Goal: Task Accomplishment & Management: Manage account settings

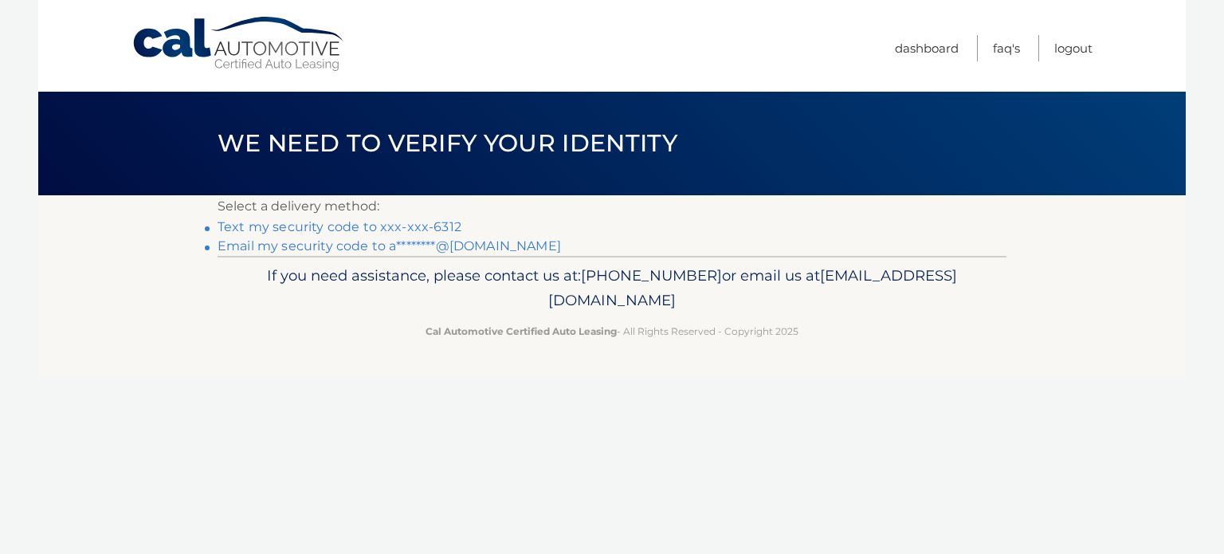
click at [434, 229] on link "Text my security code to xxx-xxx-6312" at bounding box center [340, 226] width 244 height 15
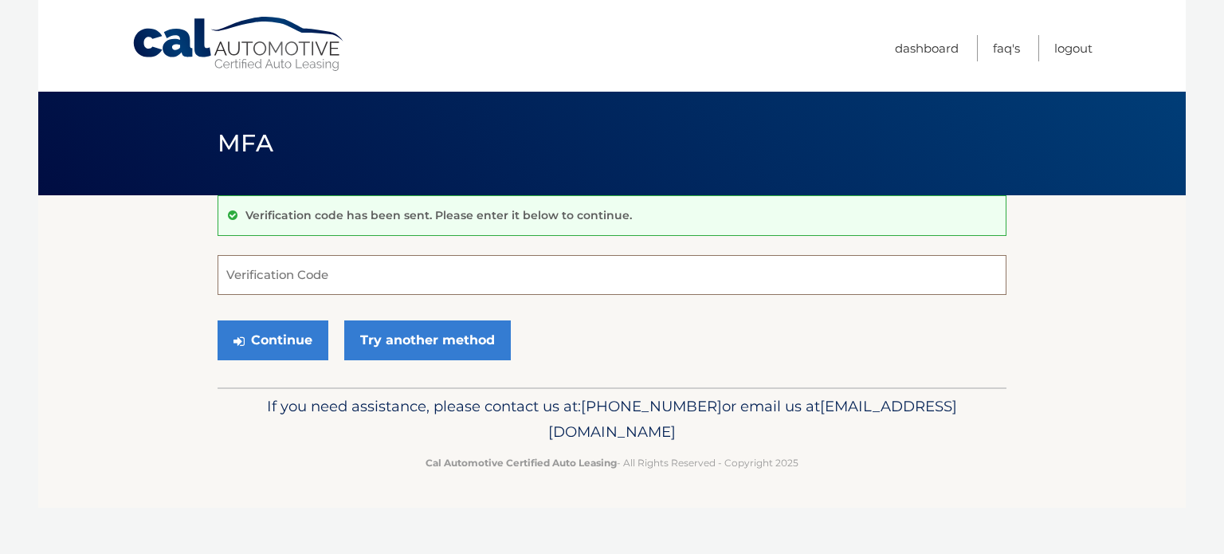
click at [376, 273] on input "Verification Code" at bounding box center [612, 275] width 789 height 40
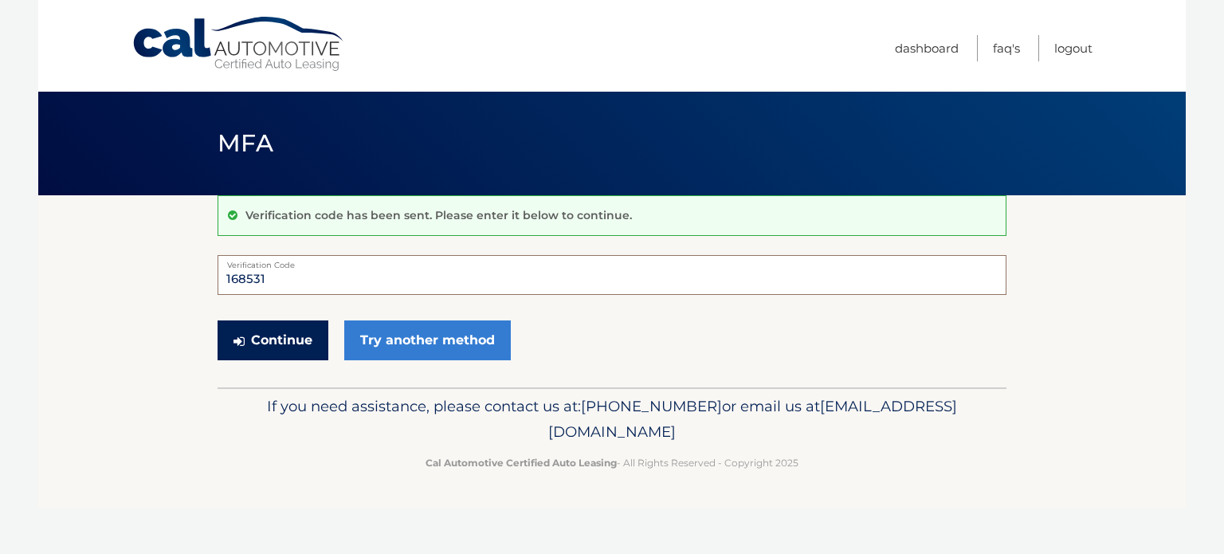
type input "168531"
click at [311, 342] on button "Continue" at bounding box center [273, 340] width 111 height 40
click at [272, 357] on button "Continue" at bounding box center [273, 340] width 111 height 40
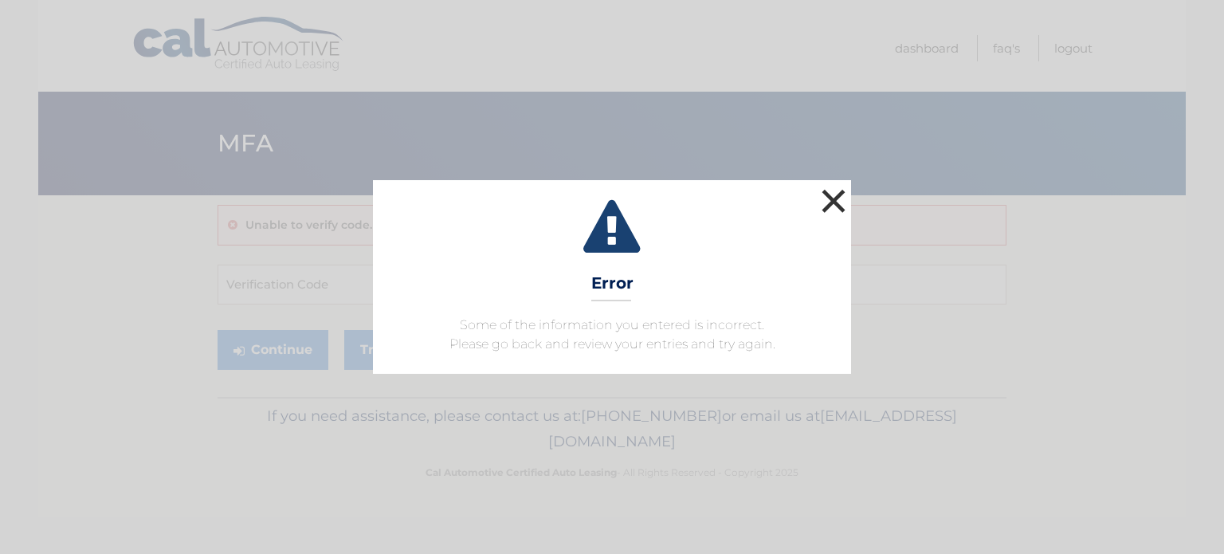
click at [835, 206] on button "×" at bounding box center [834, 201] width 32 height 32
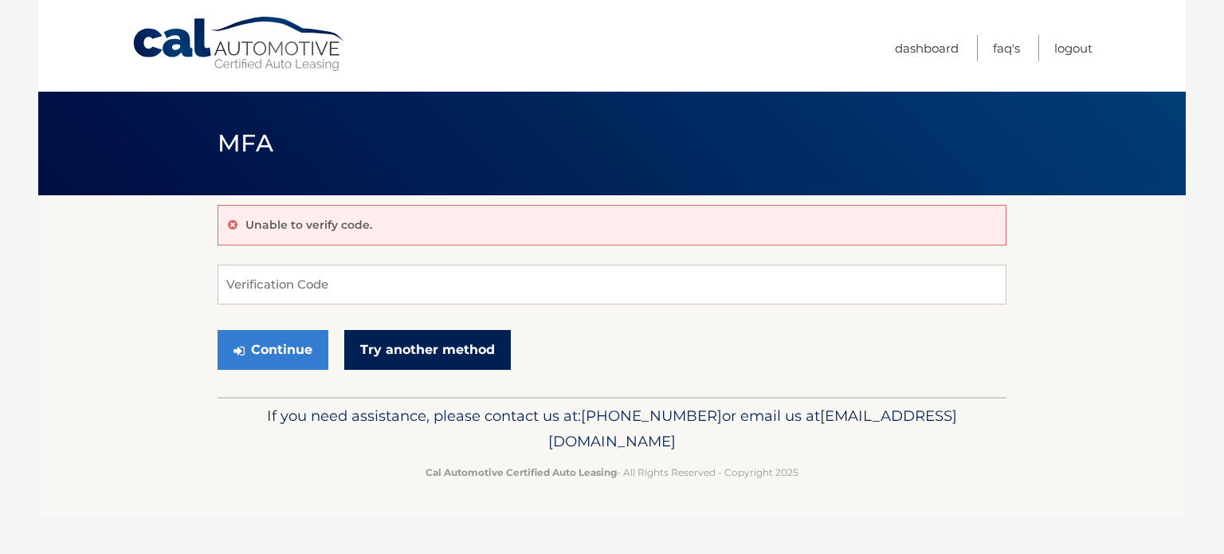
click at [461, 352] on link "Try another method" at bounding box center [427, 350] width 167 height 40
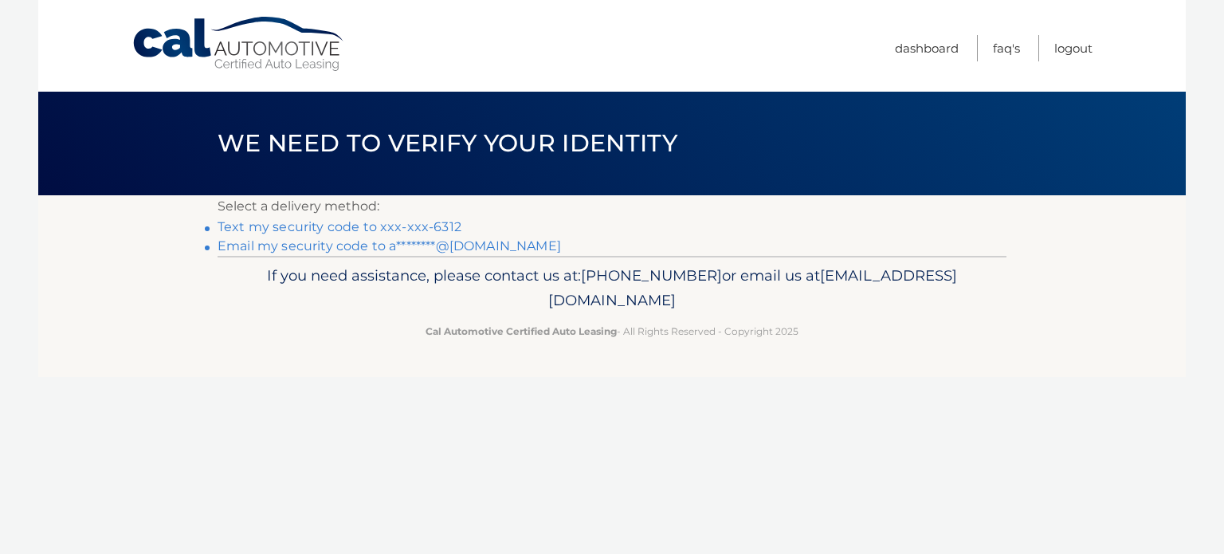
click at [418, 250] on link "Email my security code to a********@gmail.com" at bounding box center [390, 245] width 344 height 15
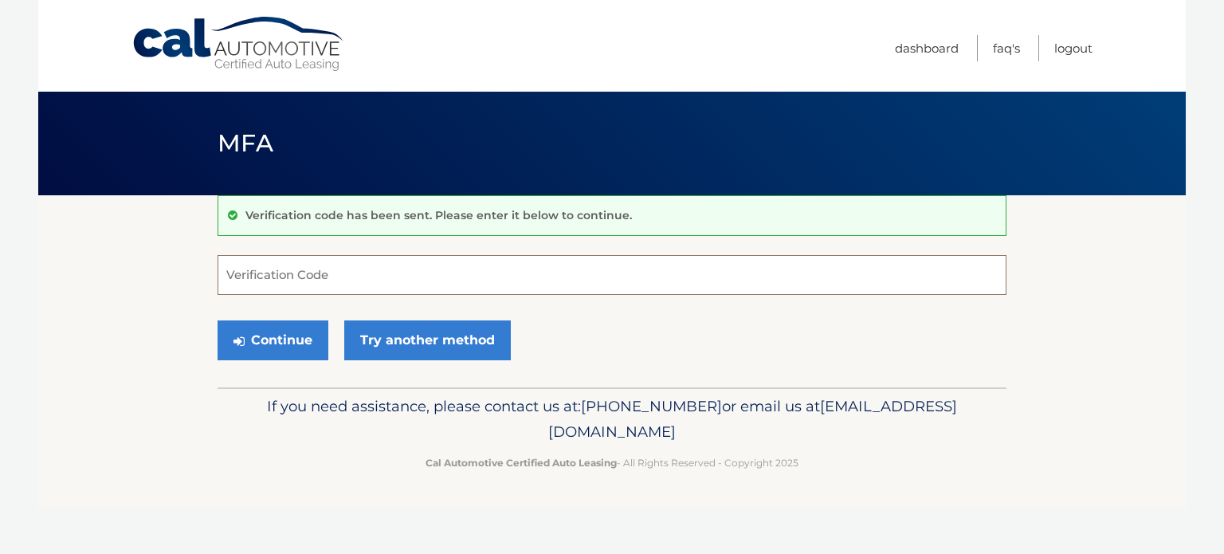
click at [307, 289] on input "Verification Code" at bounding box center [612, 275] width 789 height 40
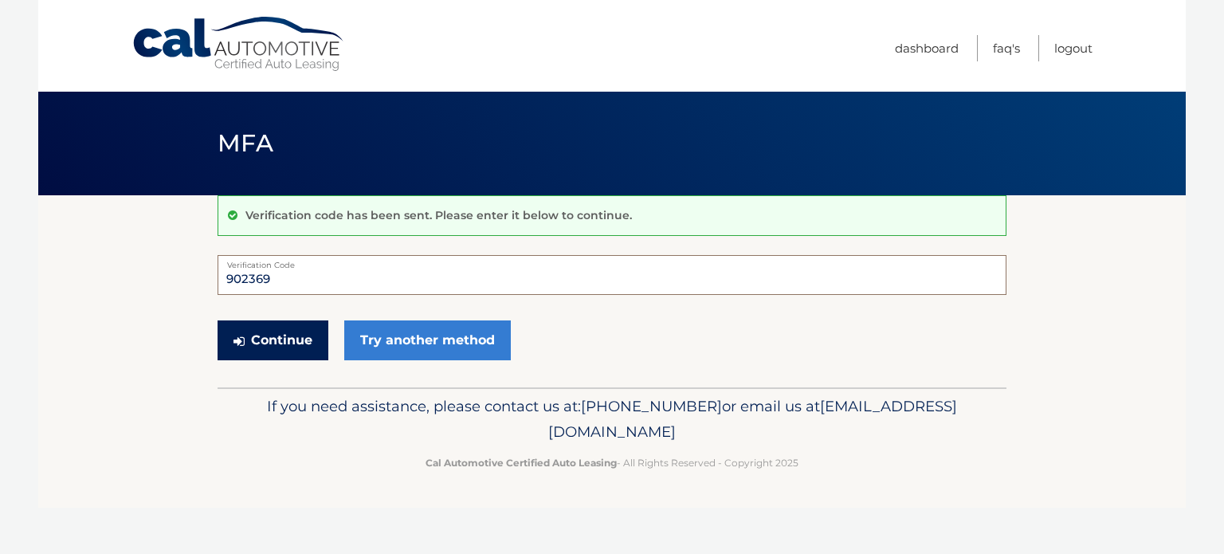
type input "902369"
click at [268, 343] on button "Continue" at bounding box center [273, 340] width 111 height 40
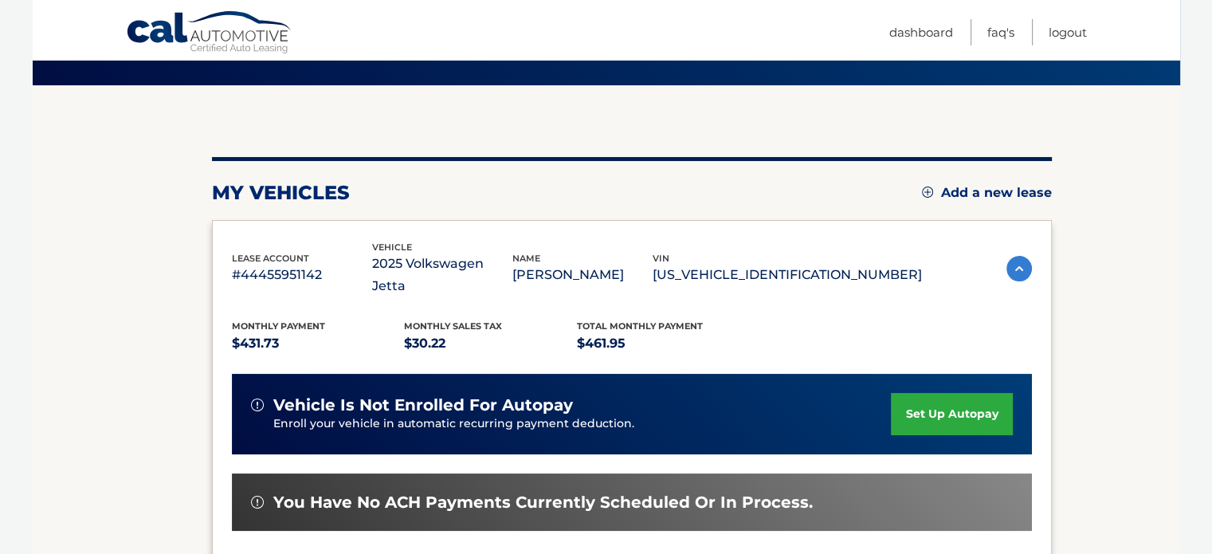
scroll to position [112, 0]
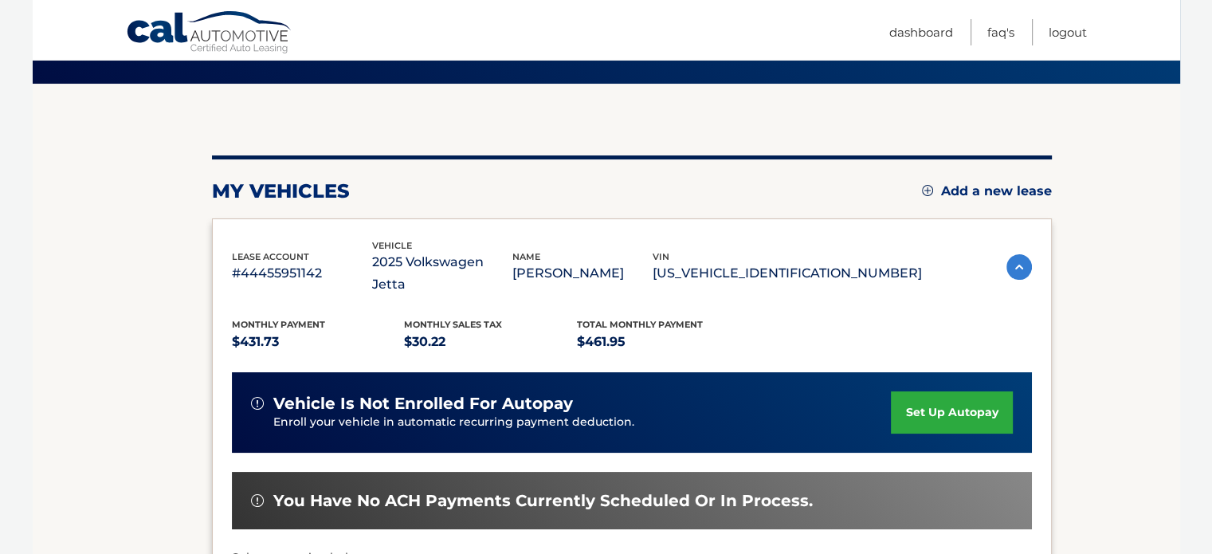
click at [916, 391] on link "set up autopay" at bounding box center [951, 412] width 121 height 42
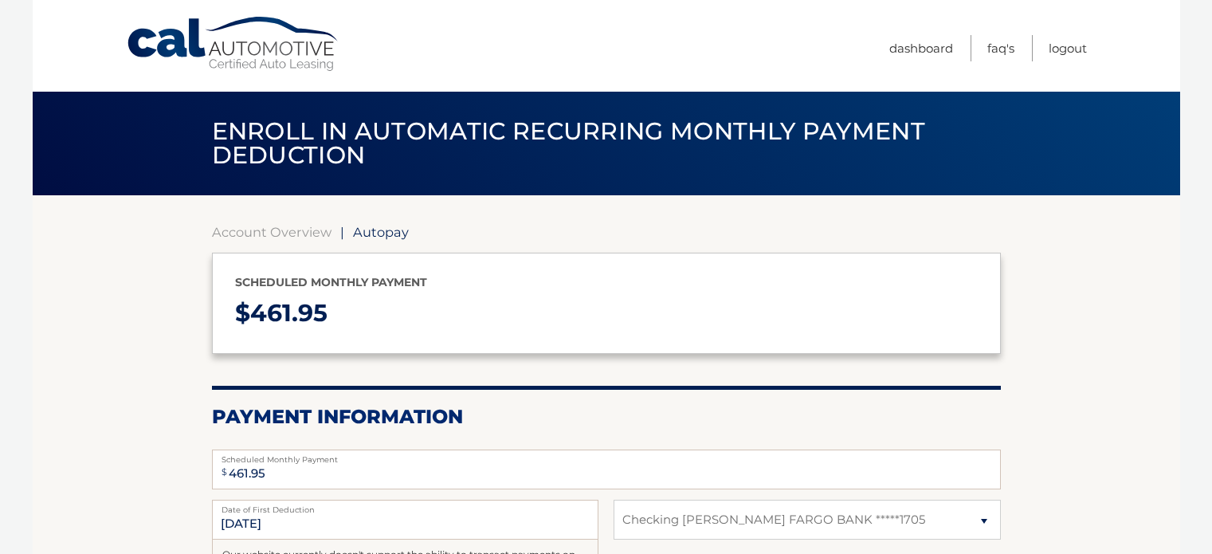
select select "MjlhZjZjZjAtMGNkMS00NWZjLThlNzQtNjVjMTk2MjYwZGI3"
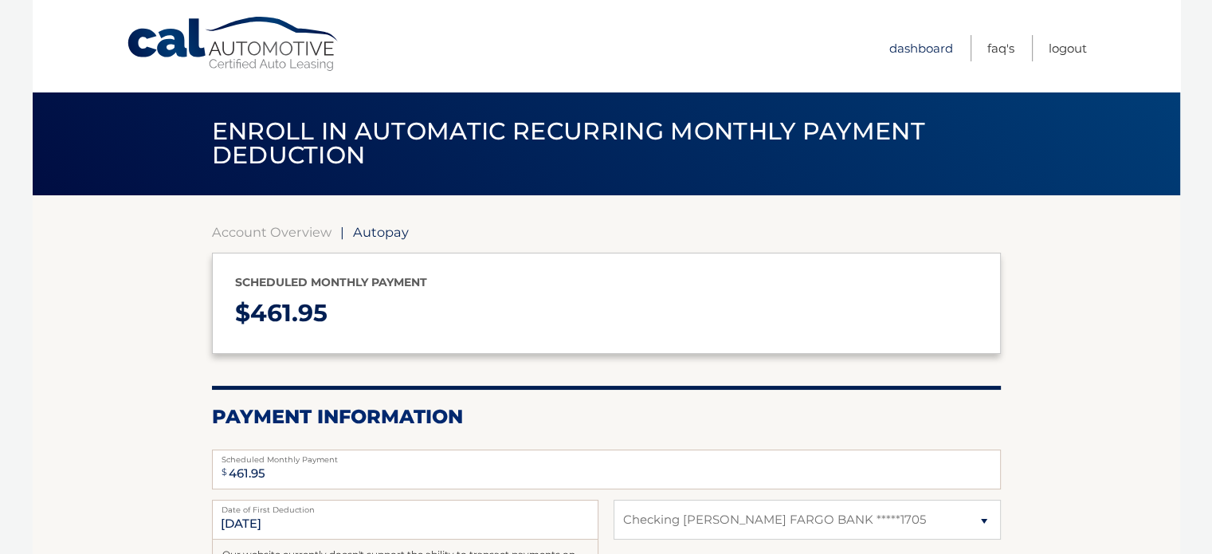
click at [931, 45] on link "Dashboard" at bounding box center [922, 48] width 64 height 26
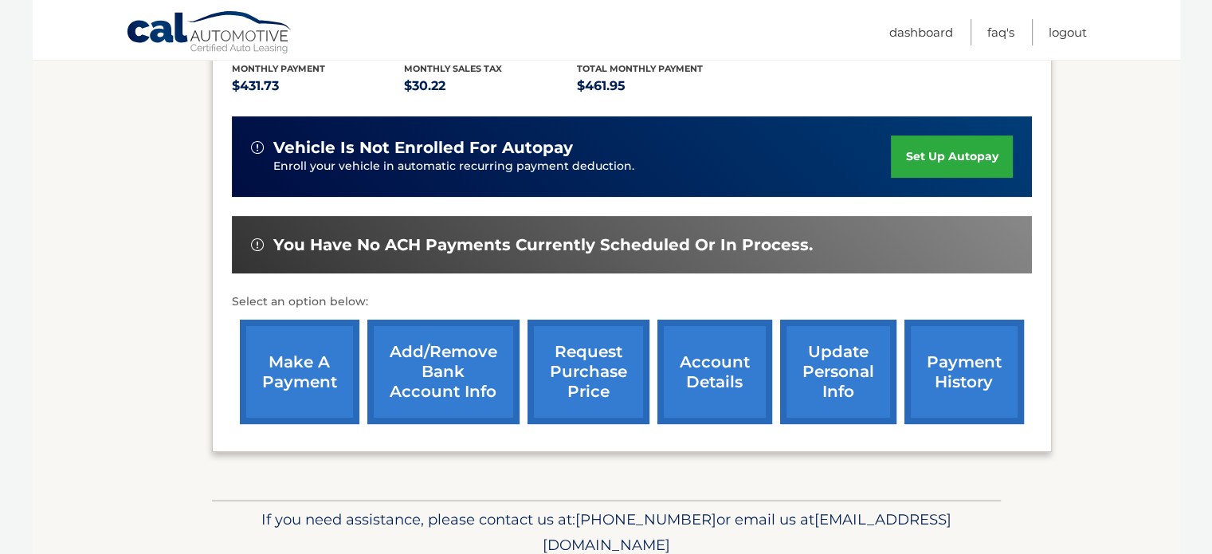
scroll to position [366, 0]
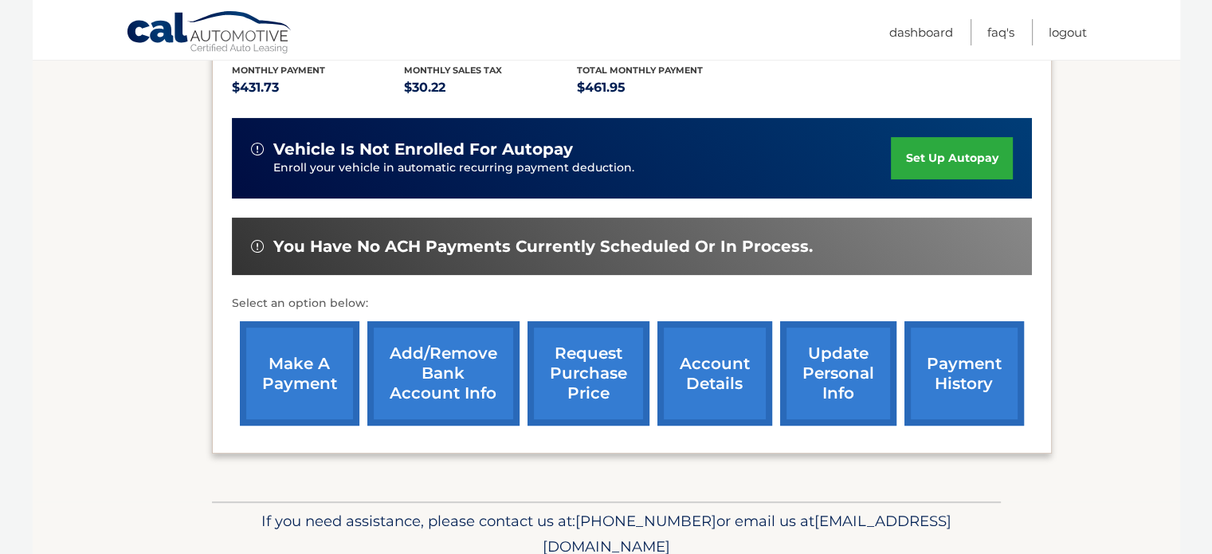
click at [950, 344] on link "payment history" at bounding box center [965, 373] width 120 height 104
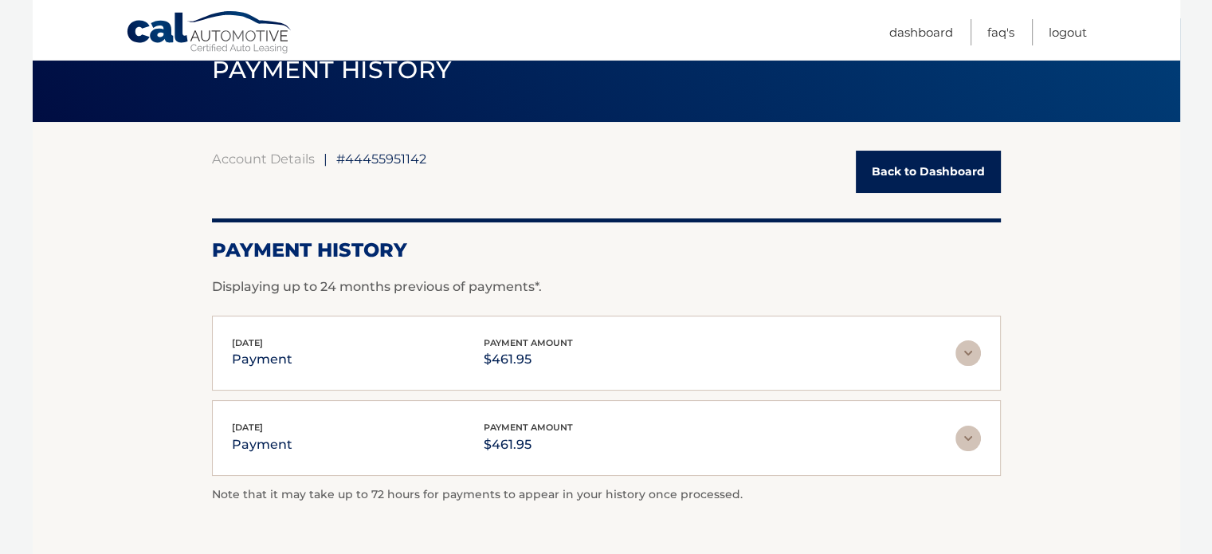
scroll to position [74, 0]
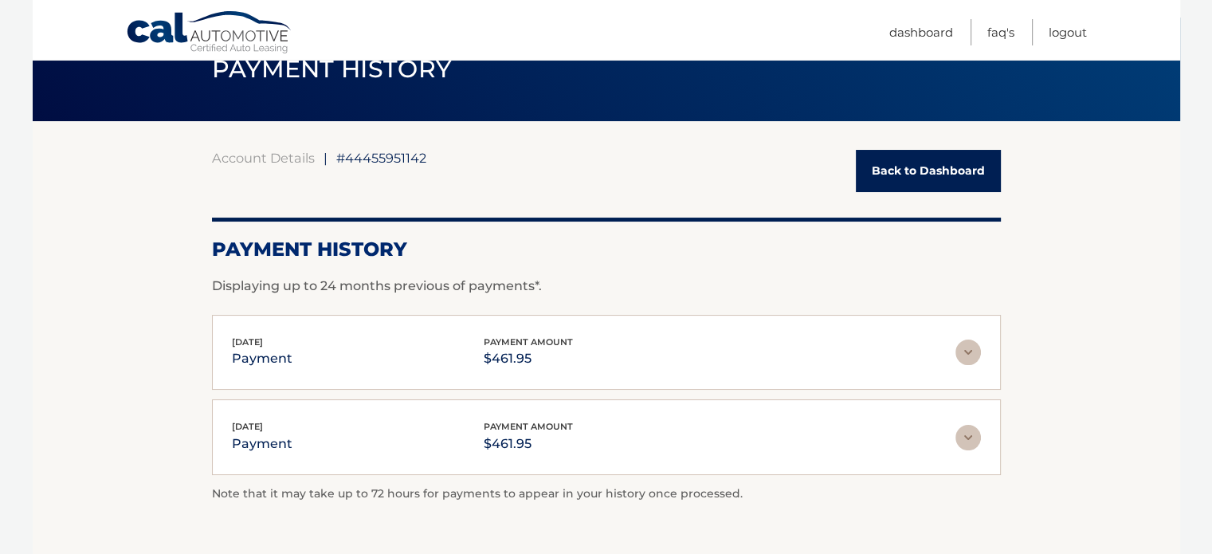
click at [957, 171] on link "Back to Dashboard" at bounding box center [928, 171] width 145 height 42
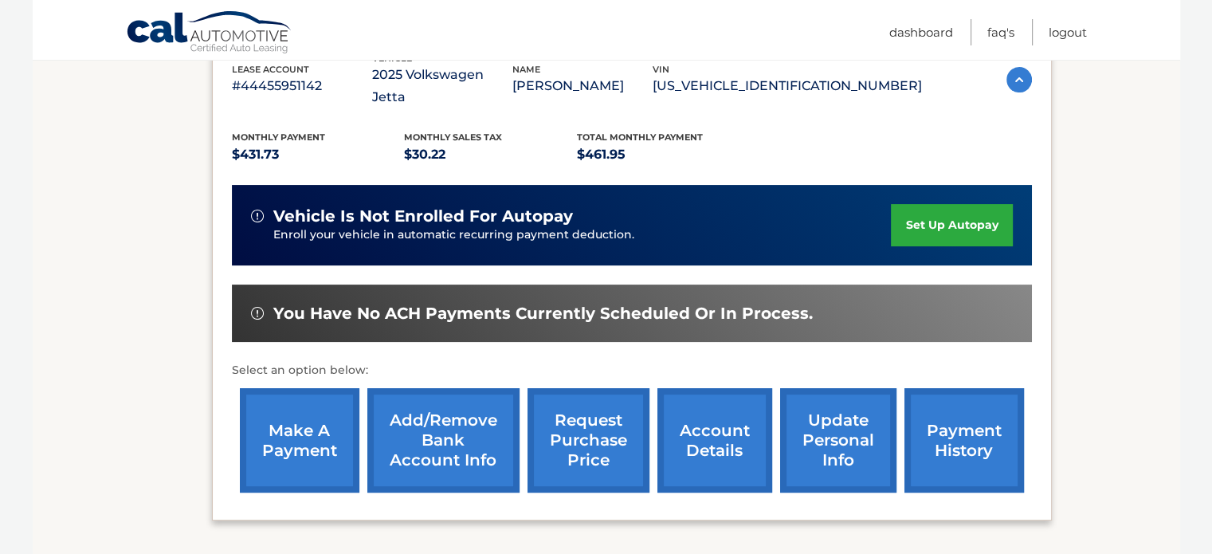
scroll to position [298, 0]
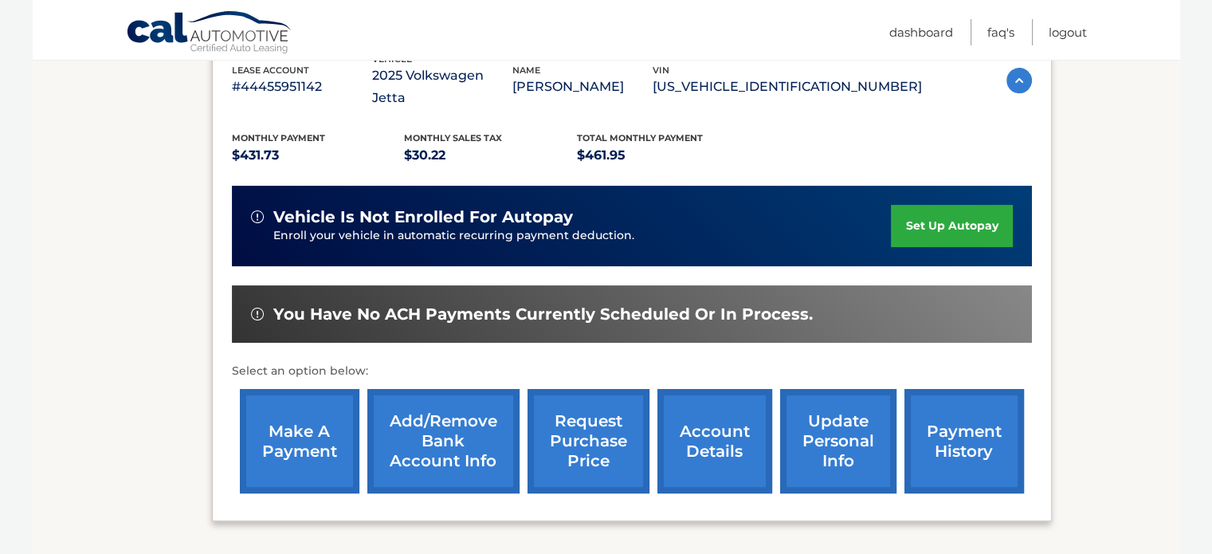
click at [313, 427] on link "make a payment" at bounding box center [300, 441] width 120 height 104
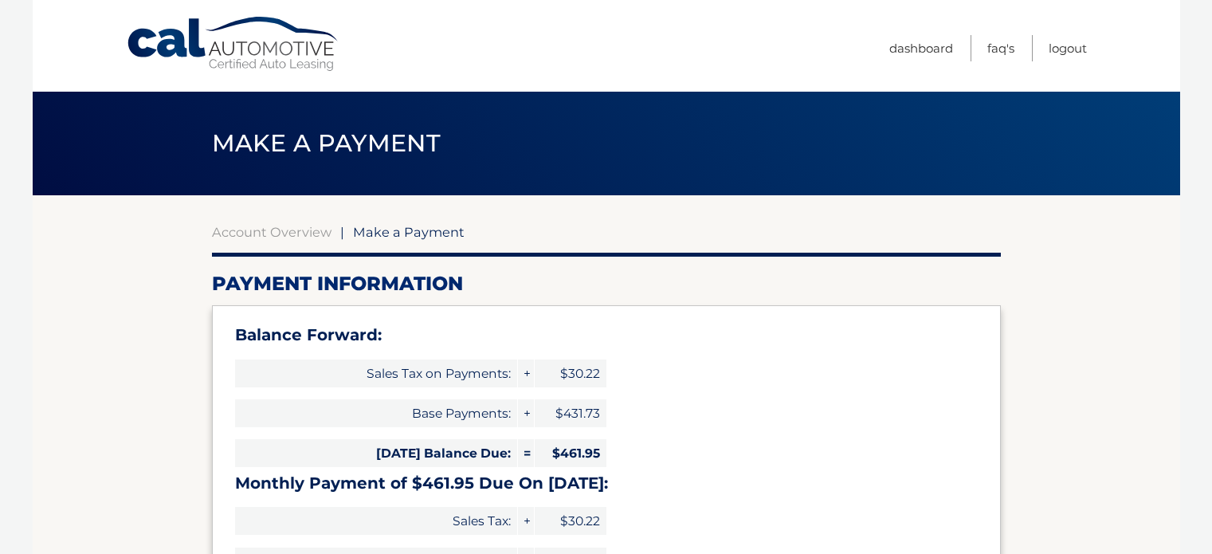
select select "MjlhZjZjZjAtMGNkMS00NWZjLThlNzQtNjVjMTk2MjYwZGI3"
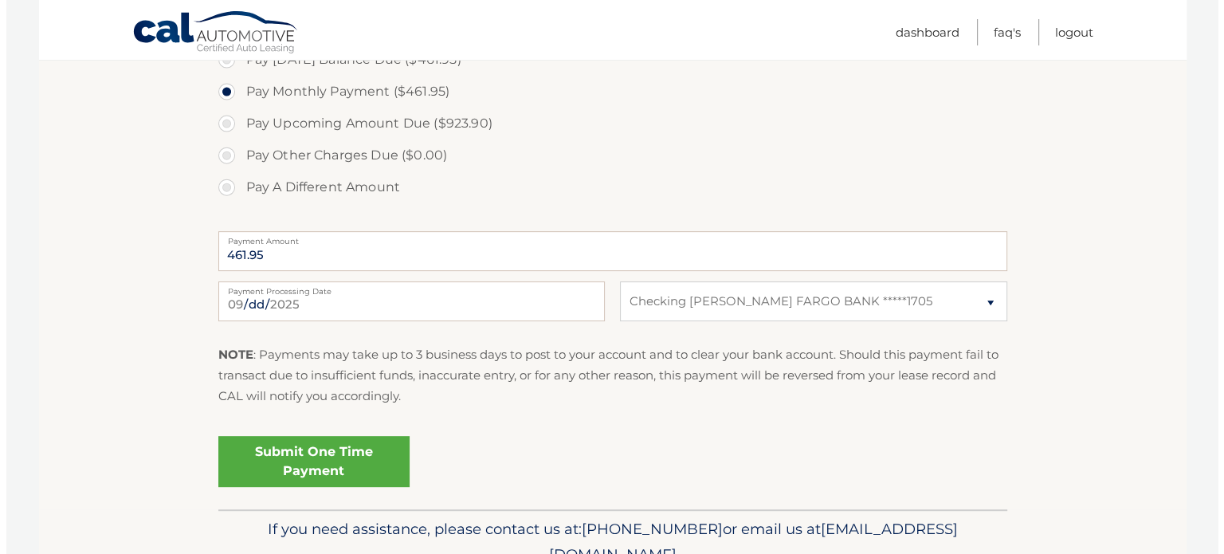
scroll to position [628, 0]
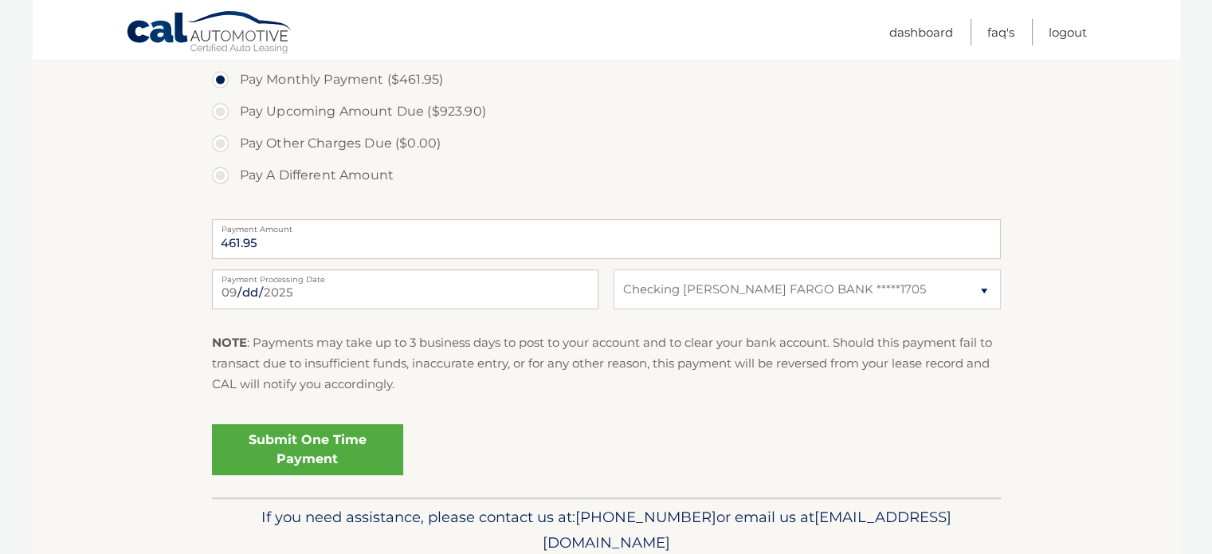
click at [363, 433] on link "Submit One Time Payment" at bounding box center [307, 449] width 191 height 51
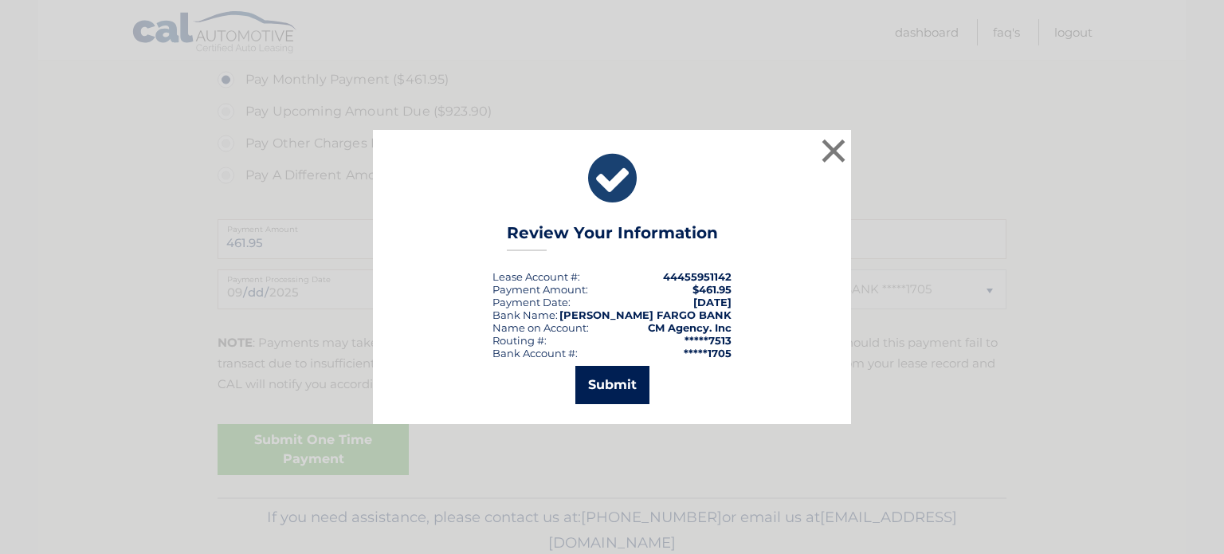
click at [604, 395] on button "Submit" at bounding box center [613, 385] width 74 height 38
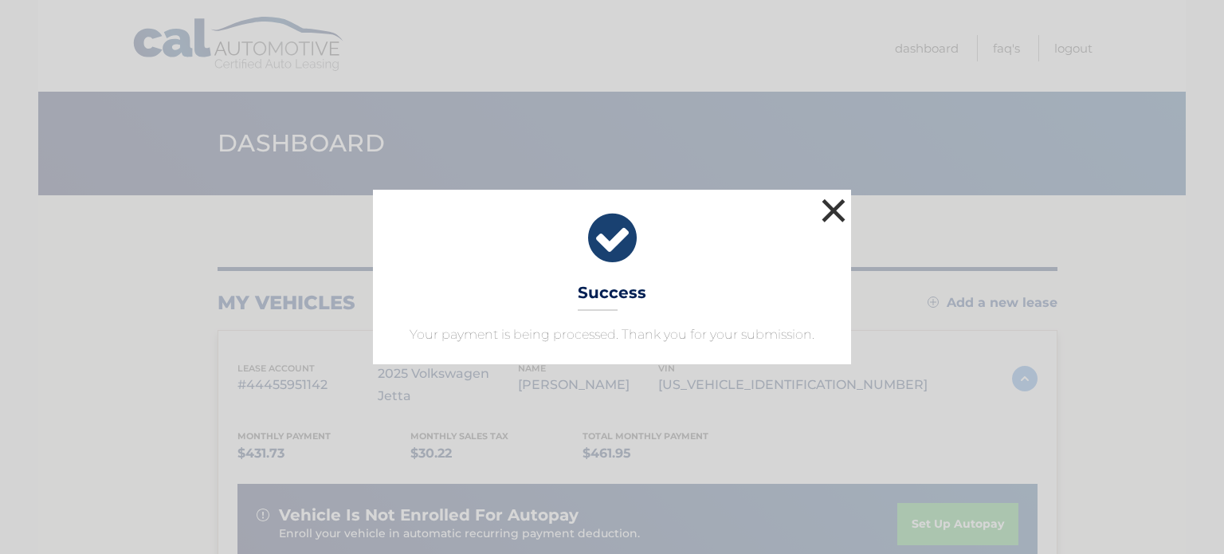
click at [823, 203] on button "×" at bounding box center [834, 211] width 32 height 32
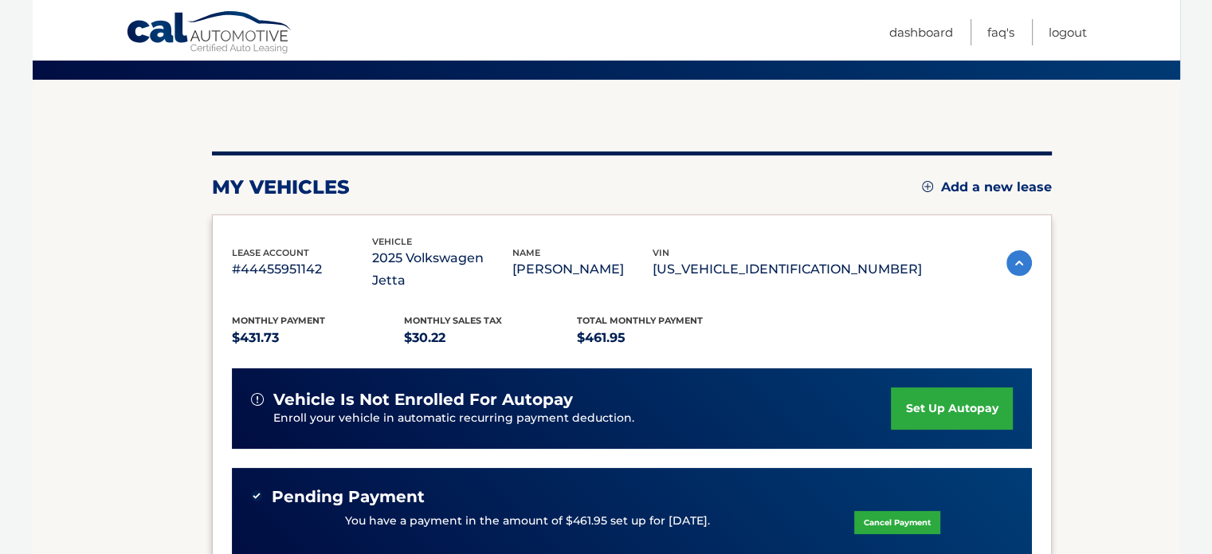
scroll to position [115, 0]
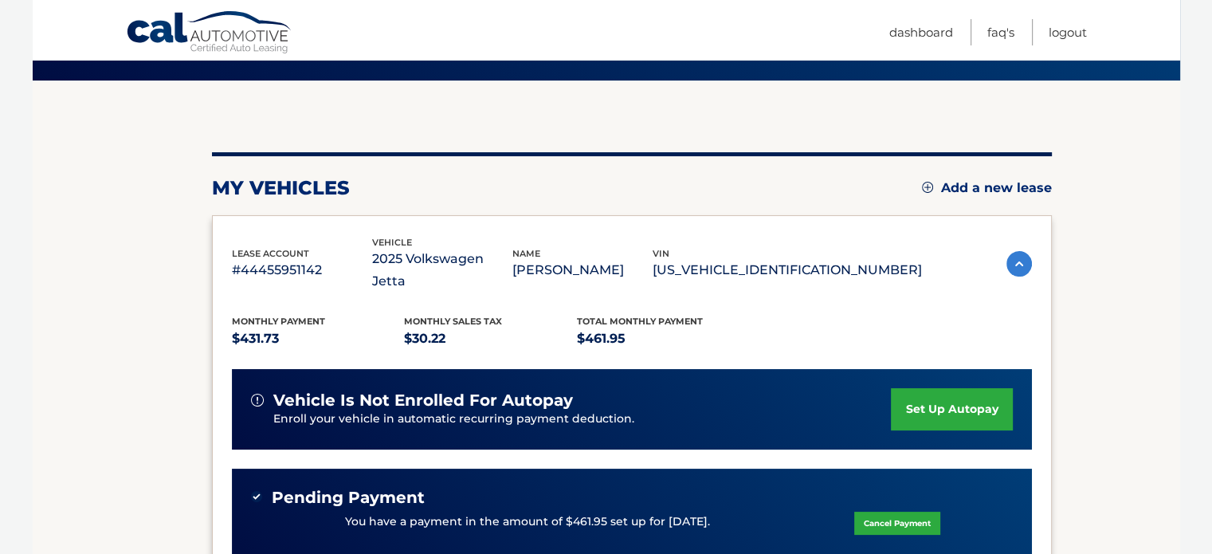
click at [954, 388] on link "set up autopay" at bounding box center [951, 409] width 121 height 42
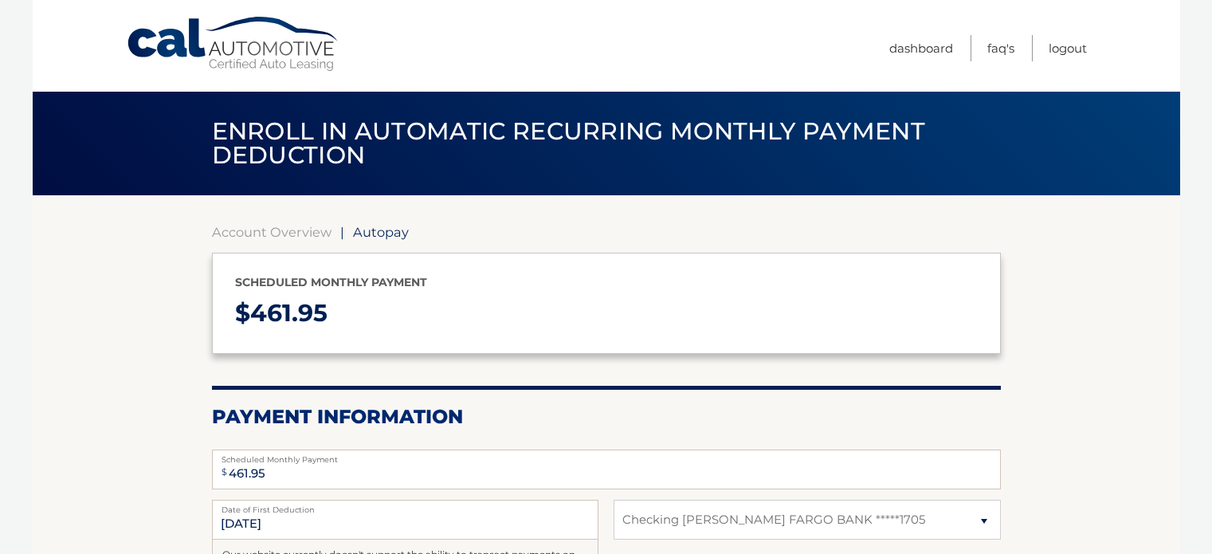
select select "MjlhZjZjZjAtMGNkMS00NWZjLThlNzQtNjVjMTk2MjYwZGI3"
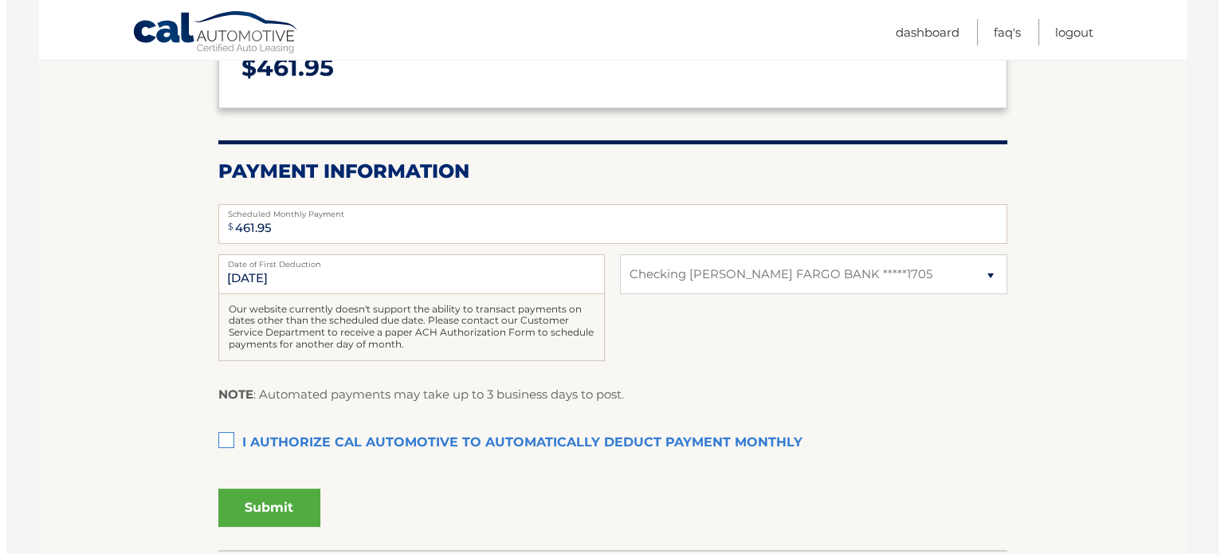
scroll to position [249, 0]
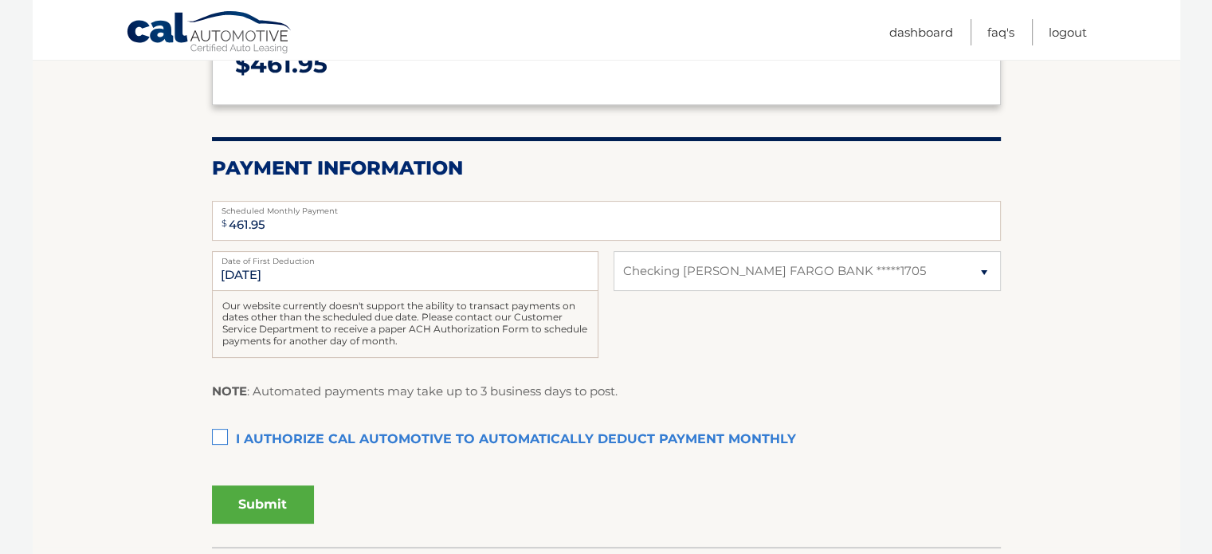
click at [415, 433] on label "I authorize cal automotive to automatically deduct payment monthly This checkbo…" at bounding box center [606, 440] width 789 height 32
click at [0, 0] on input "I authorize cal automotive to automatically deduct payment monthly This checkbo…" at bounding box center [0, 0] width 0 height 0
click at [268, 497] on button "Submit" at bounding box center [263, 504] width 102 height 38
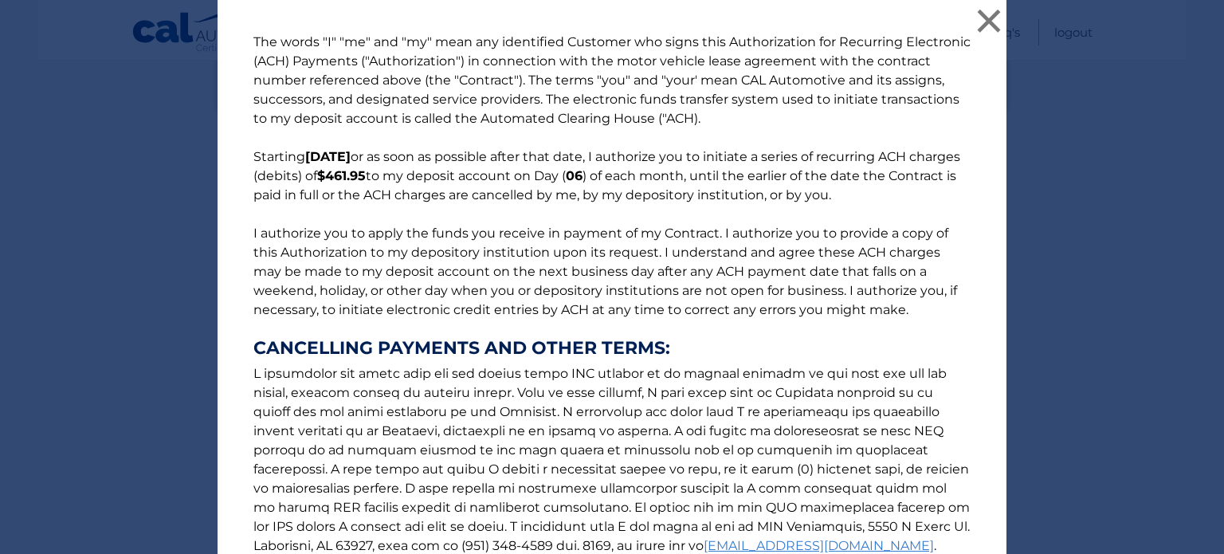
scroll to position [198, 0]
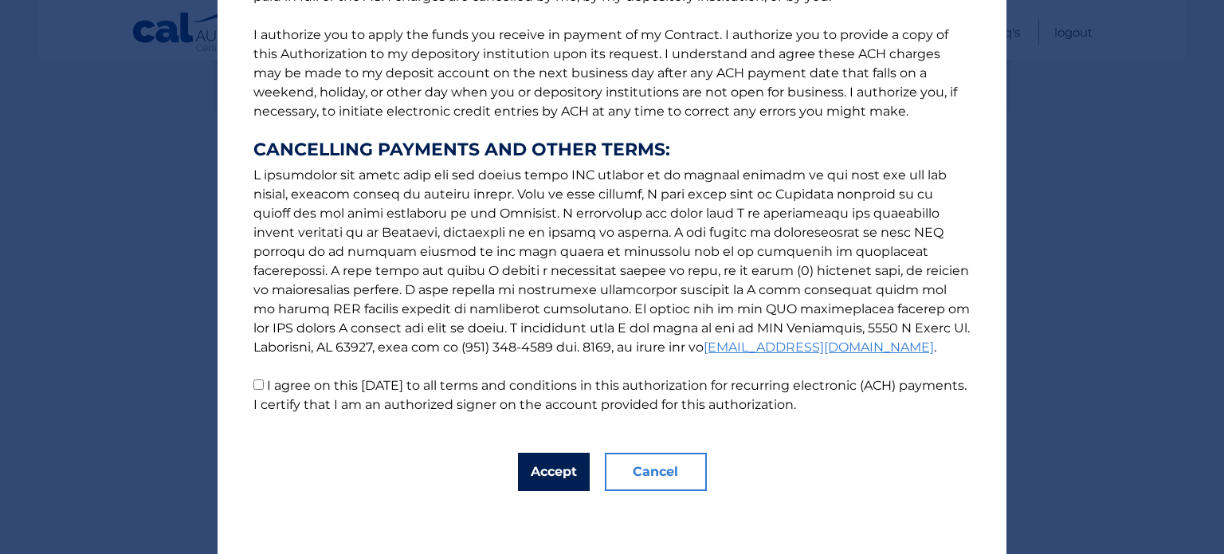
click at [561, 471] on button "Accept" at bounding box center [554, 472] width 72 height 38
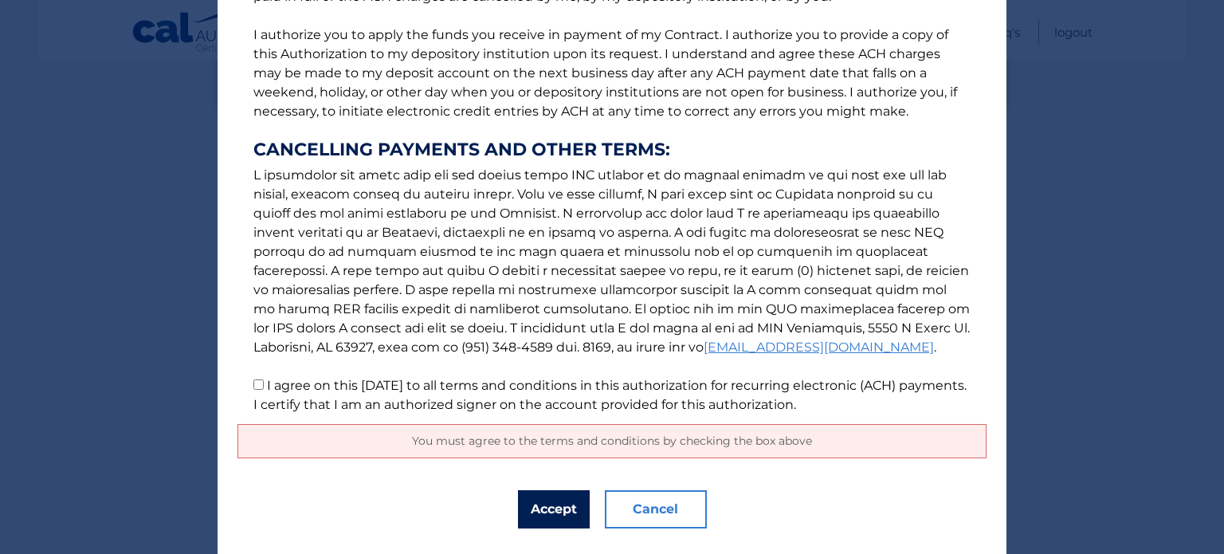
click at [541, 509] on button "Accept" at bounding box center [554, 509] width 72 height 38
click at [253, 388] on input "I agree on this [DATE] to all terms and conditions in this authorization for re…" at bounding box center [258, 384] width 10 height 10
checkbox input "true"
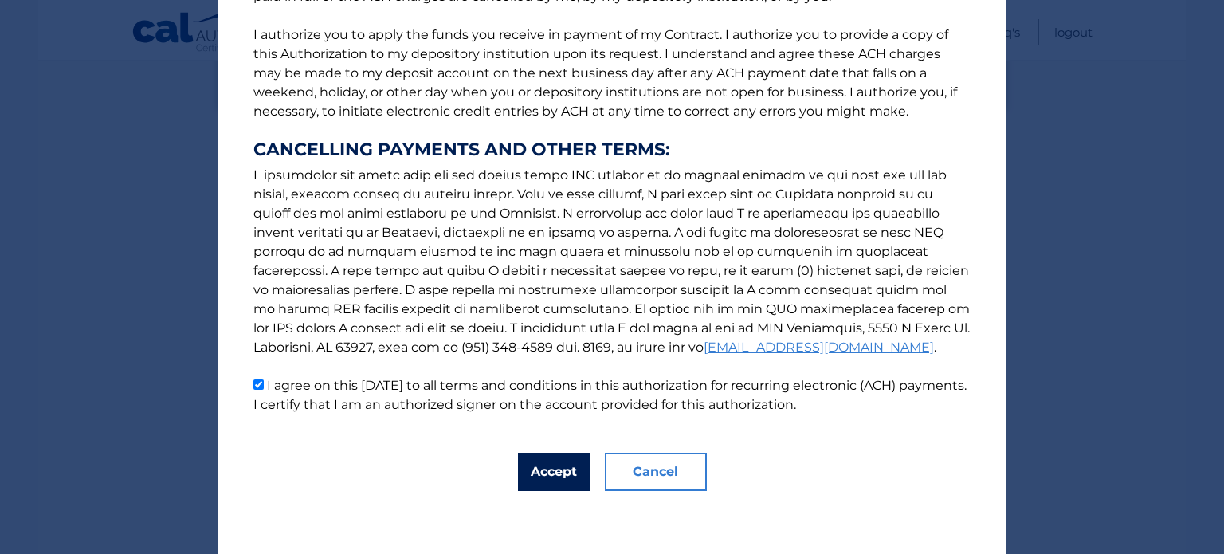
click at [531, 477] on button "Accept" at bounding box center [554, 472] width 72 height 38
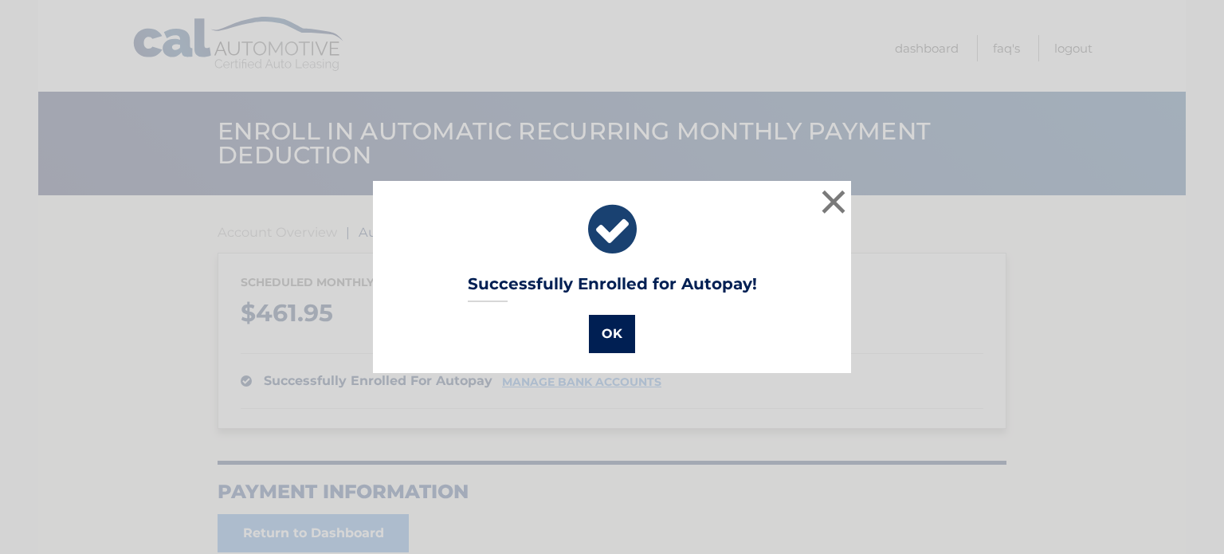
click at [611, 347] on button "OK" at bounding box center [612, 334] width 46 height 38
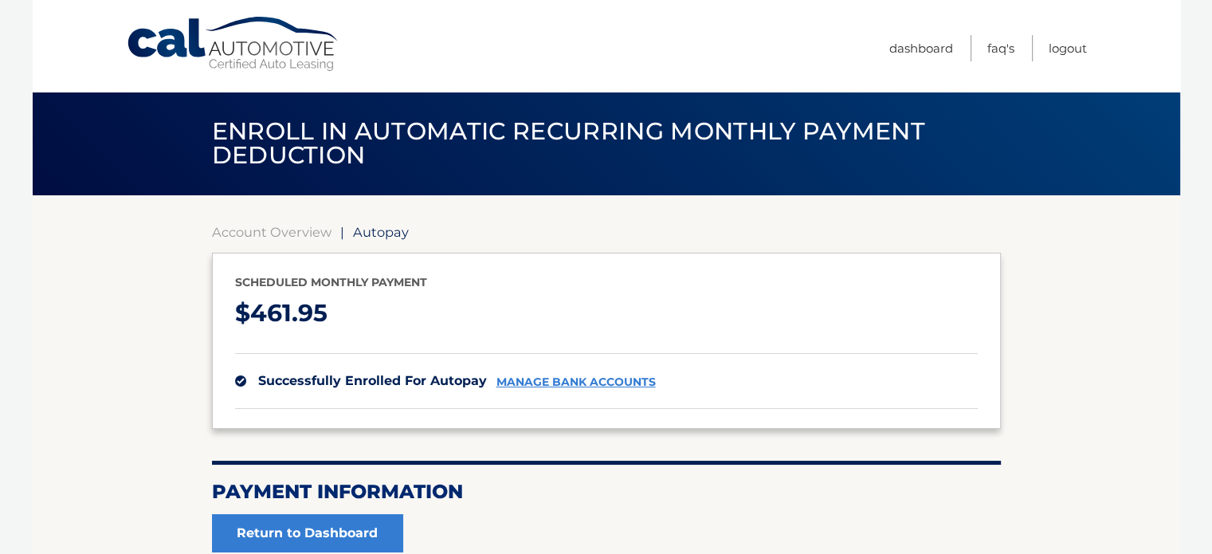
scroll to position [156, 0]
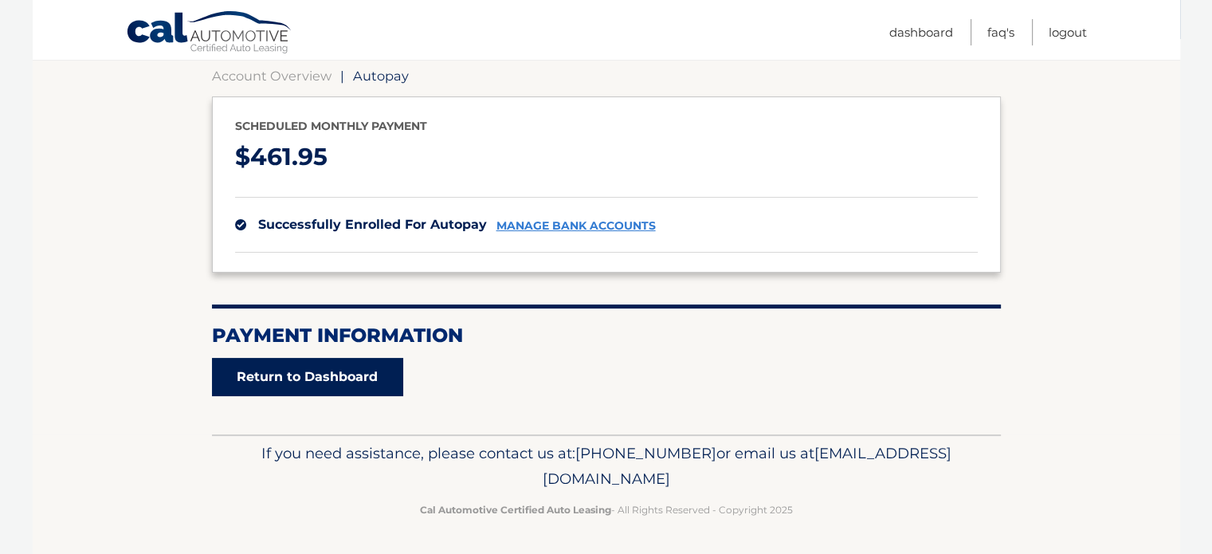
click at [367, 379] on link "Return to Dashboard" at bounding box center [307, 377] width 191 height 38
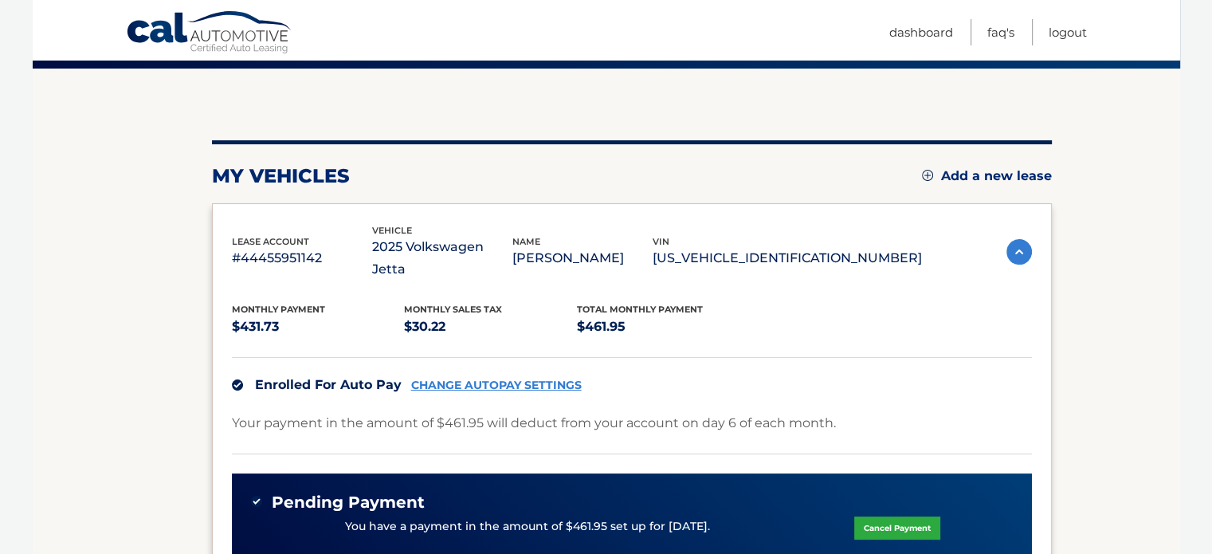
scroll to position [119, 0]
